Goal: Information Seeking & Learning: Stay updated

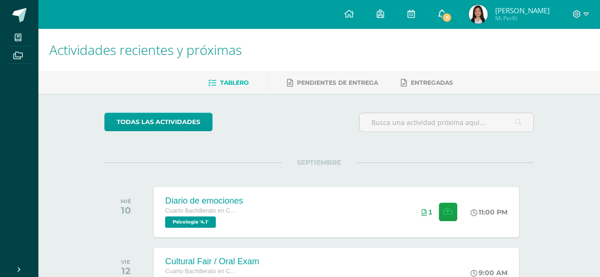
click at [457, 6] on link "6" at bounding box center [441, 14] width 30 height 28
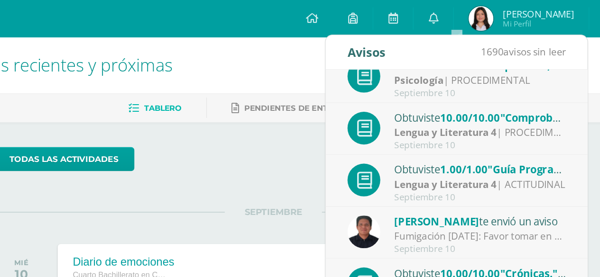
scroll to position [96, 0]
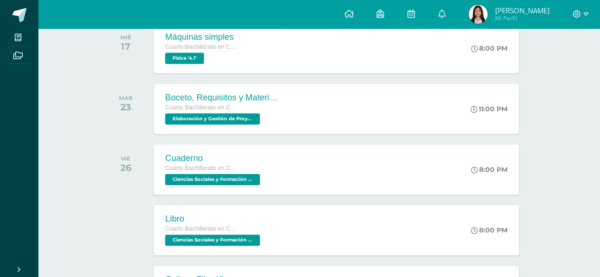
scroll to position [682, 0]
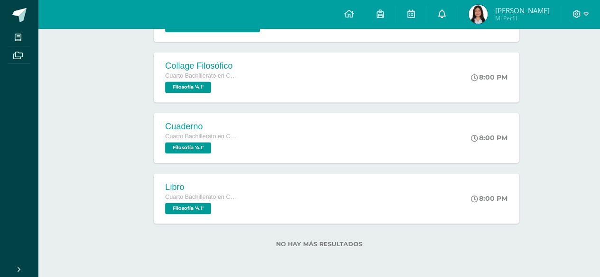
click at [445, 13] on icon at bounding box center [442, 13] width 8 height 9
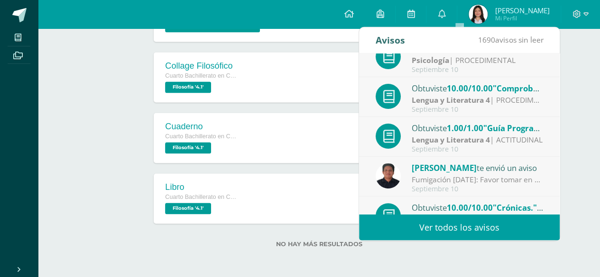
scroll to position [0, 0]
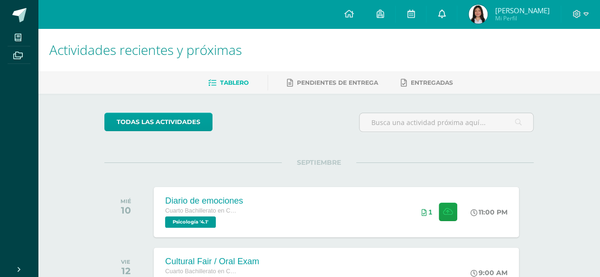
click at [457, 8] on link at bounding box center [441, 14] width 30 height 28
